Goal: Use online tool/utility: Utilize a website feature to perform a specific function

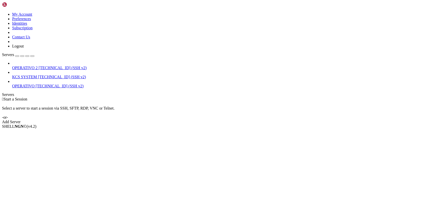
click at [37, 75] on span "KCS SYSTEM" at bounding box center [24, 77] width 25 height 4
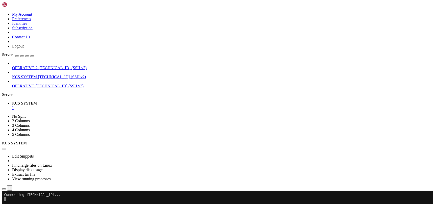
click at [4, 189] on icon "button" at bounding box center [4, 189] width 0 height 0
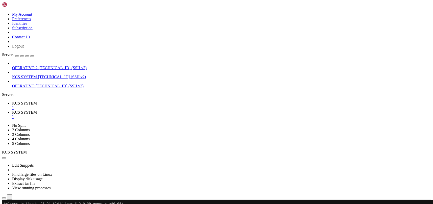
scroll to position [135, 0]
type input "/home/ubuntu/31-app-odoo2"
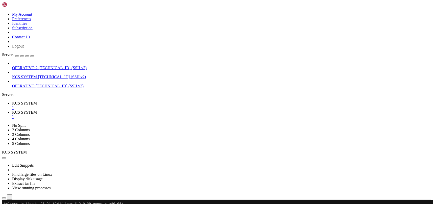
click at [37, 101] on span "KCS SYSTEM" at bounding box center [24, 103] width 25 height 4
click at [133, 115] on div "" at bounding box center [221, 117] width 419 height 5
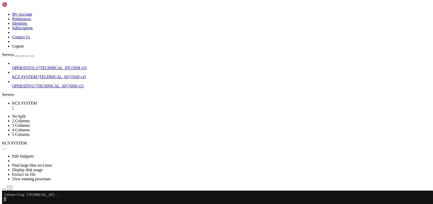
click at [96, 106] on div "" at bounding box center [221, 108] width 419 height 5
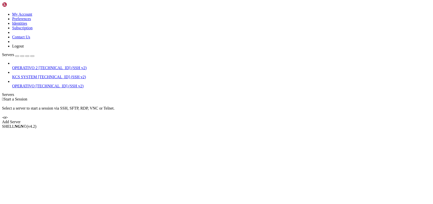
click at [38, 75] on span "[TECHNICAL_ID] (SSH v2)" at bounding box center [62, 77] width 48 height 4
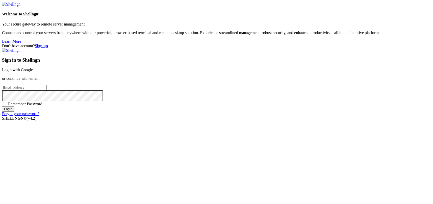
type input "kcs.fa"
click at [33, 72] on link "Login with Google" at bounding box center [17, 70] width 31 height 4
click at [282, 79] on div "Sign in to Shellngn Login with Google or continue with email: kcs.fa Remember P…" at bounding box center [216, 84] width 429 height 72
click at [33, 72] on link "Login with Google" at bounding box center [17, 70] width 31 height 4
